Goal: Task Accomplishment & Management: Use online tool/utility

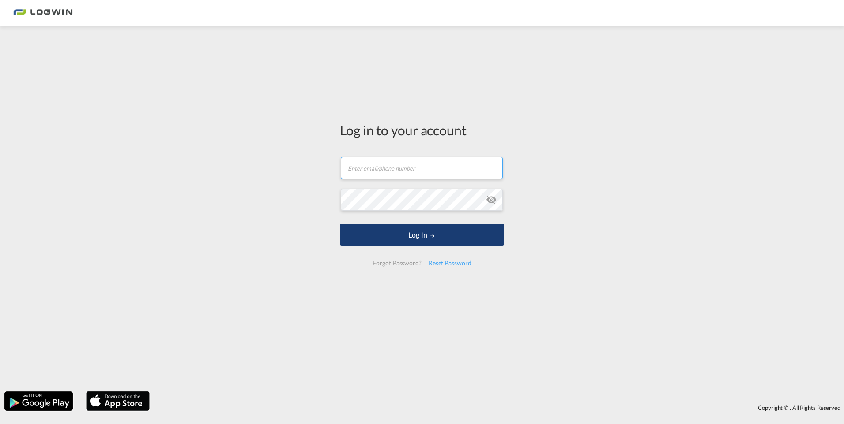
type input "[PERSON_NAME][EMAIL_ADDRESS][PERSON_NAME][DOMAIN_NAME]"
click at [441, 234] on button "Log In" at bounding box center [422, 235] width 164 height 22
